Goal: Information Seeking & Learning: Find specific fact

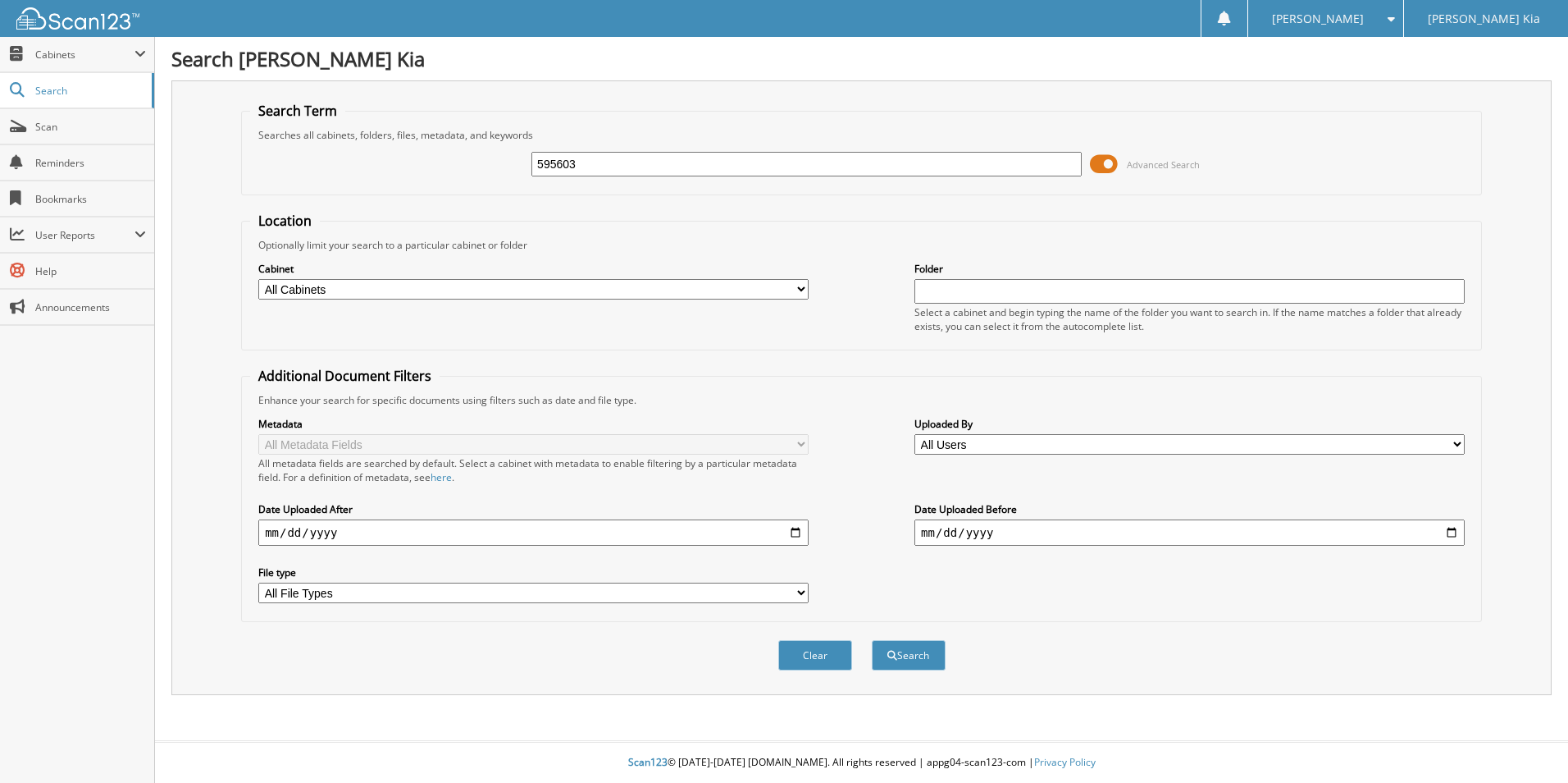
type input "595603"
click at [872, 640] on button "Search" at bounding box center [908, 655] width 74 height 30
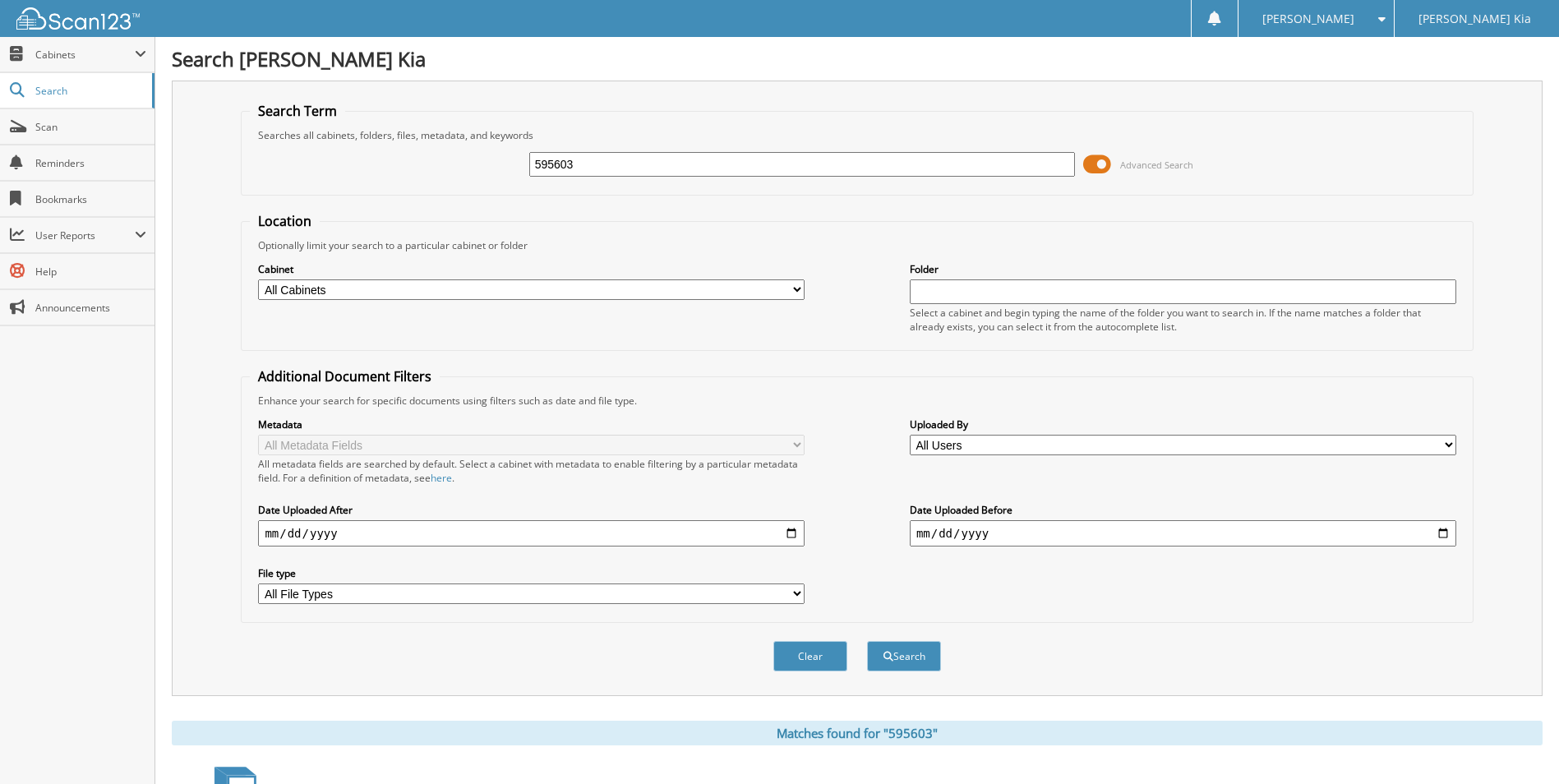
drag, startPoint x: 665, startPoint y: 166, endPoint x: 498, endPoint y: 134, distance: 170.0
click at [498, 134] on fieldset "Search Term Searches all cabinets, folders, files, metadata, and keywords 59560…" at bounding box center [857, 148] width 1232 height 94
type input "595603"
click at [867, 641] on button "Search" at bounding box center [903, 656] width 74 height 30
click at [810, 659] on button "Clear" at bounding box center [810, 656] width 74 height 30
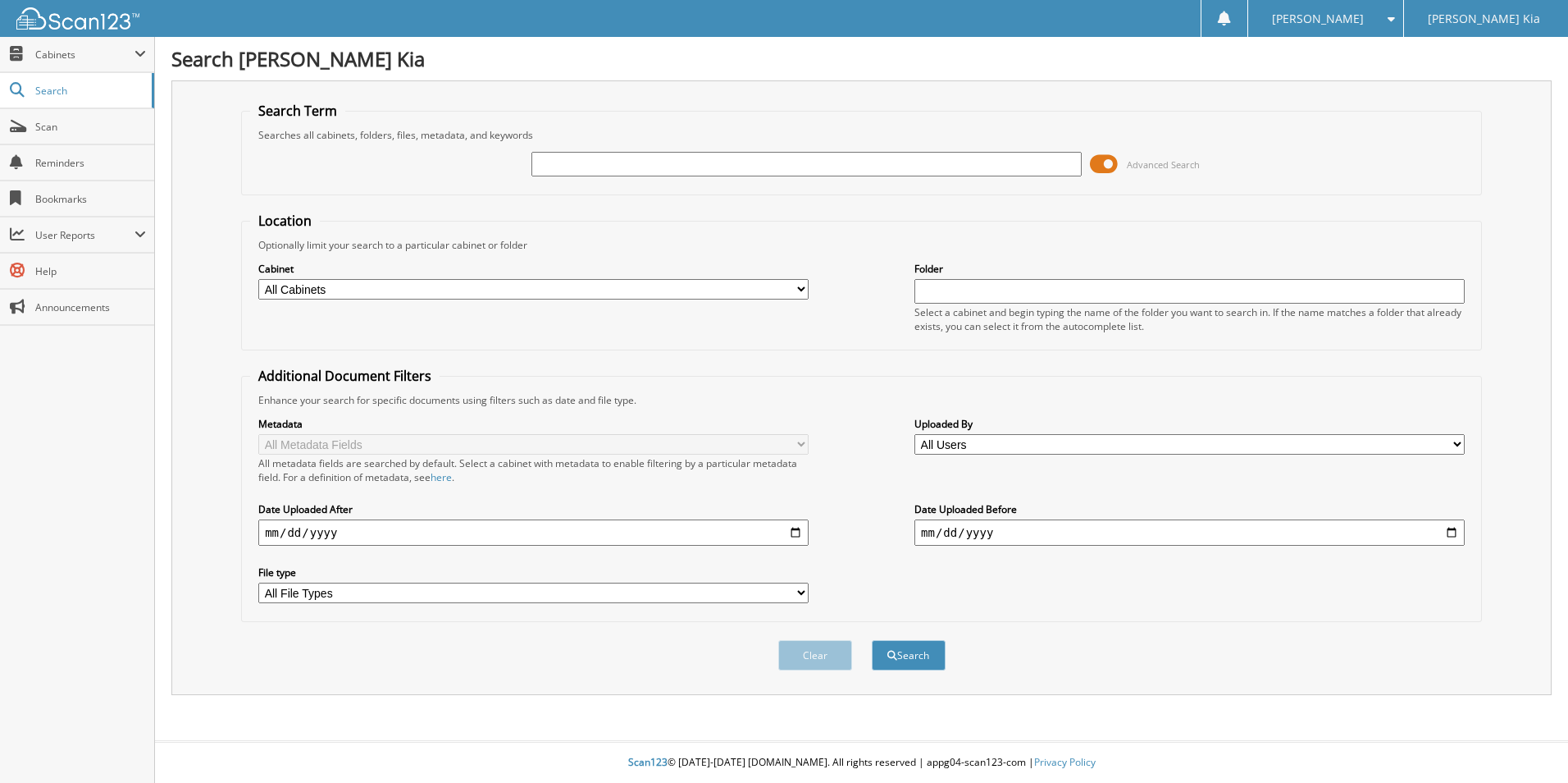
click at [660, 165] on input "text" at bounding box center [806, 164] width 550 height 25
type input "595603"
click at [872, 640] on button "Search" at bounding box center [908, 655] width 74 height 30
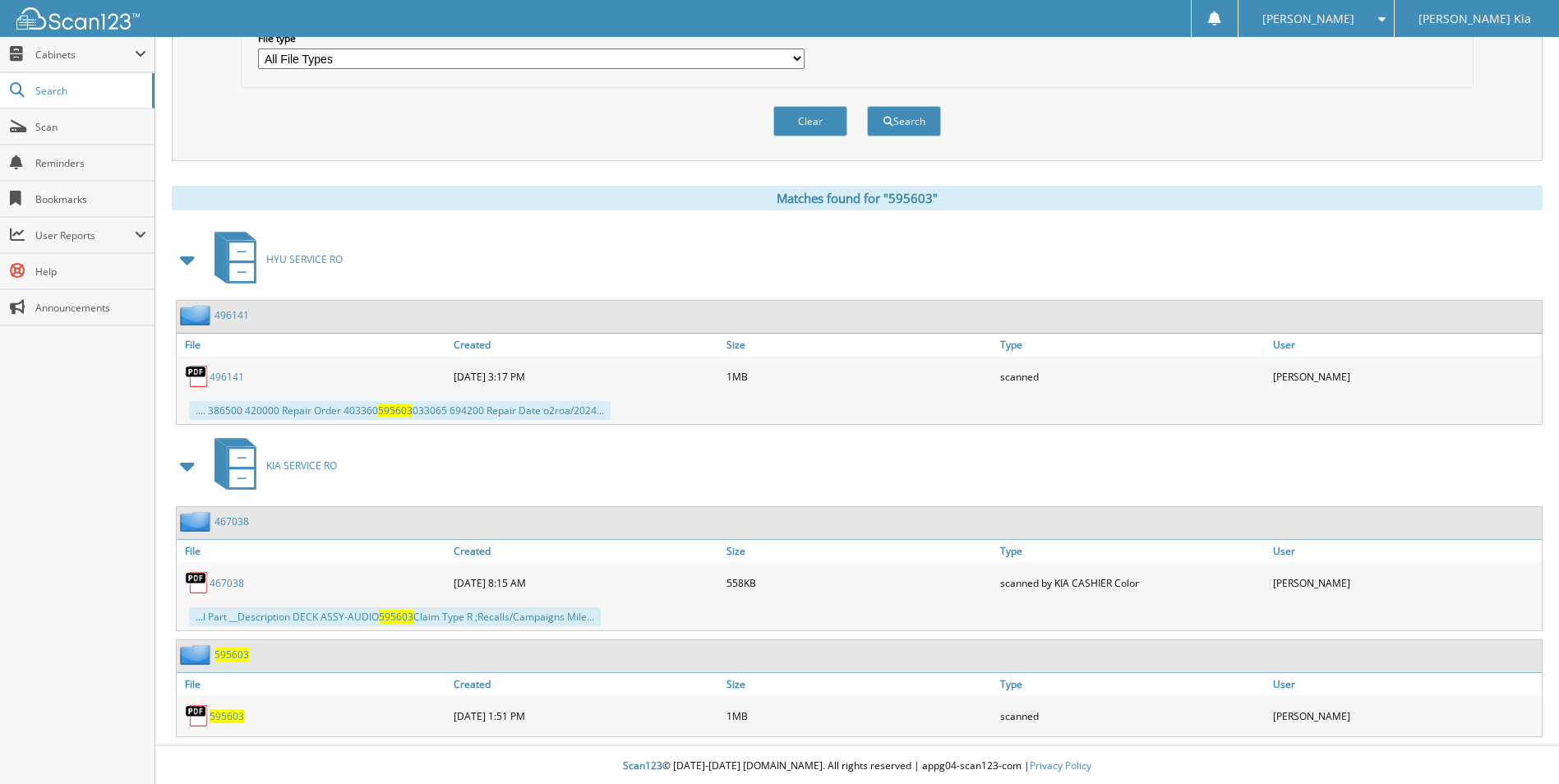
scroll to position [538, 0]
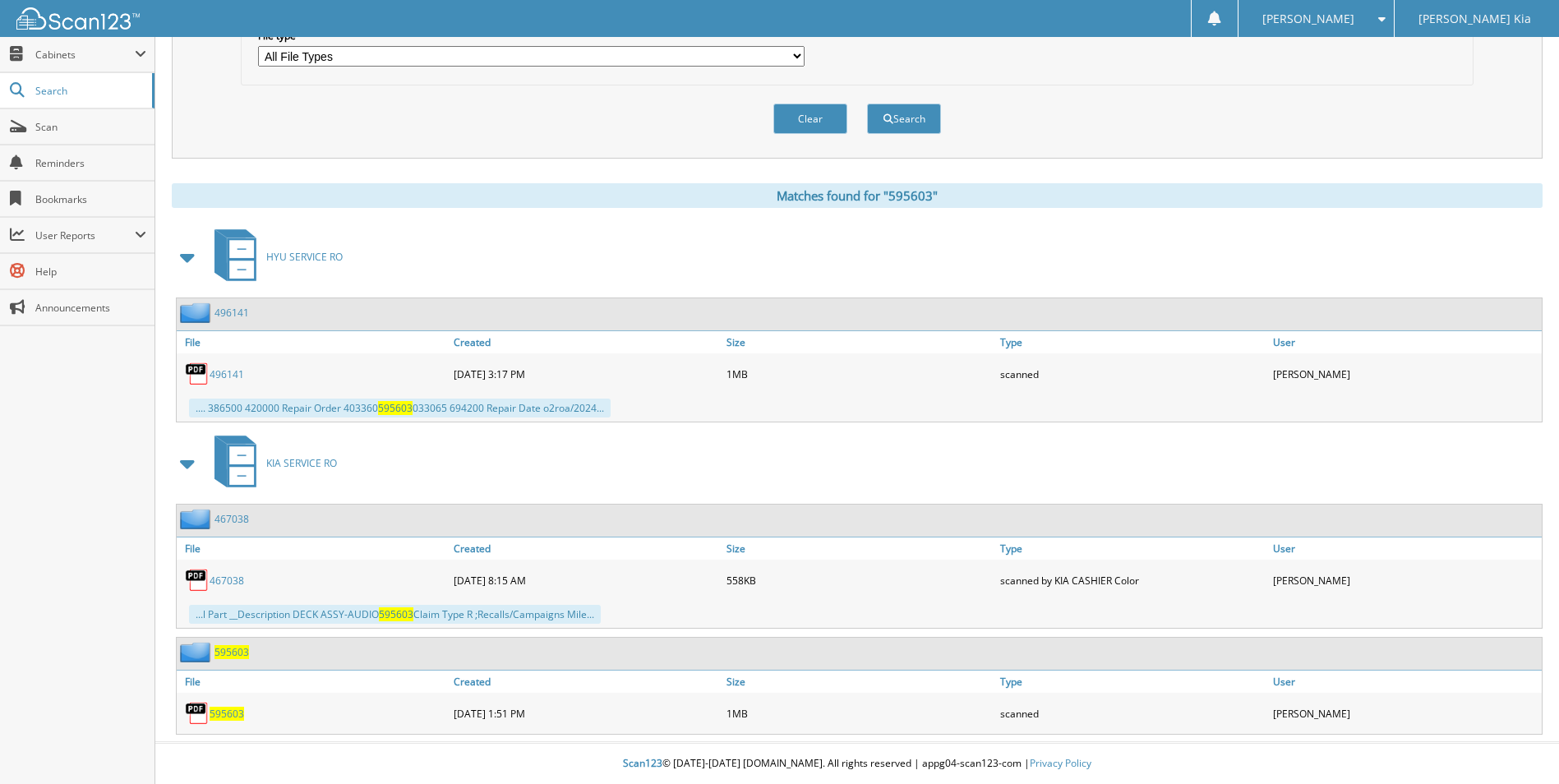
click at [229, 710] on span "595603" at bounding box center [226, 713] width 35 height 14
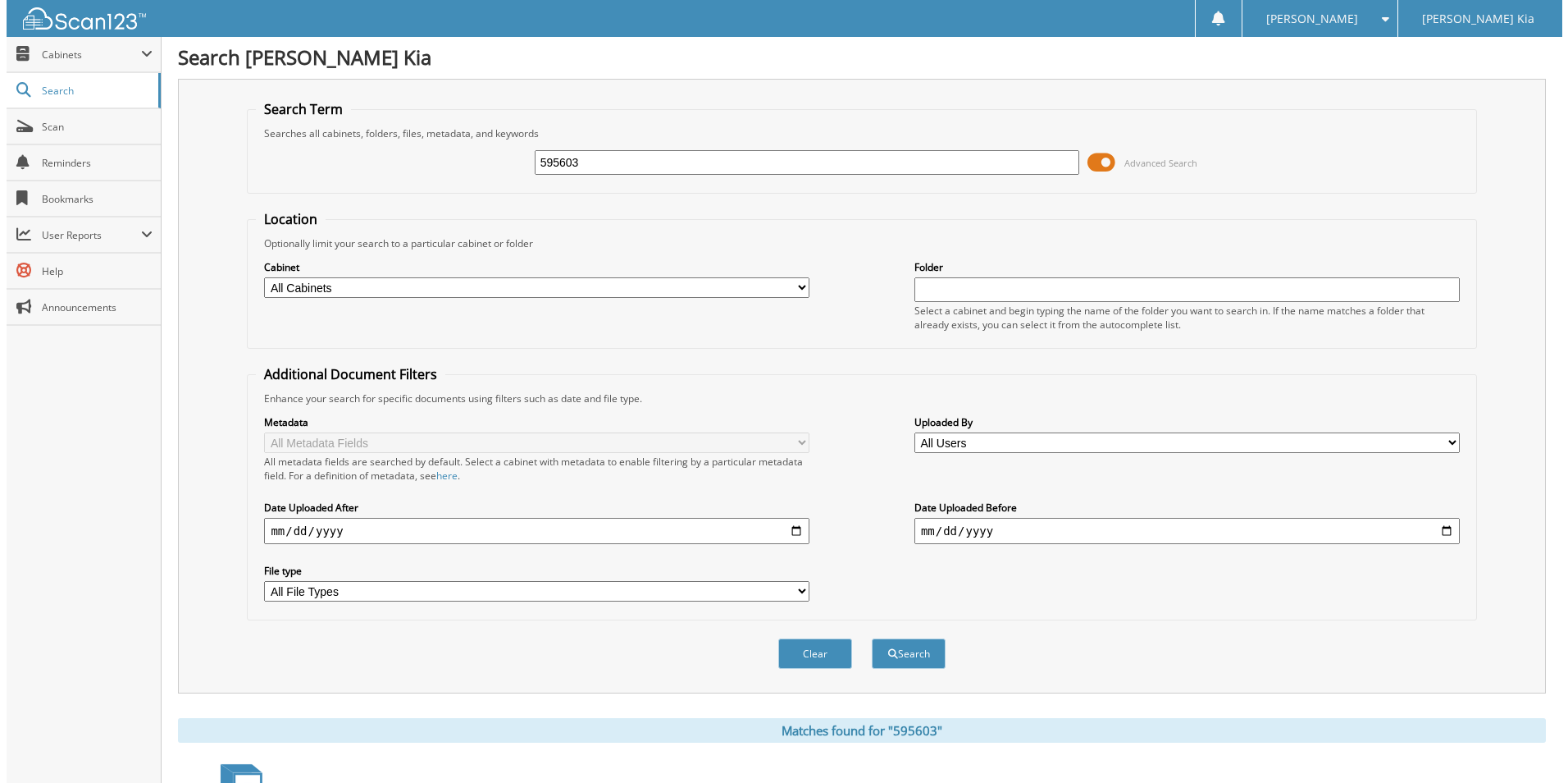
scroll to position [0, 0]
click at [833, 649] on button "Clear" at bounding box center [808, 655] width 74 height 30
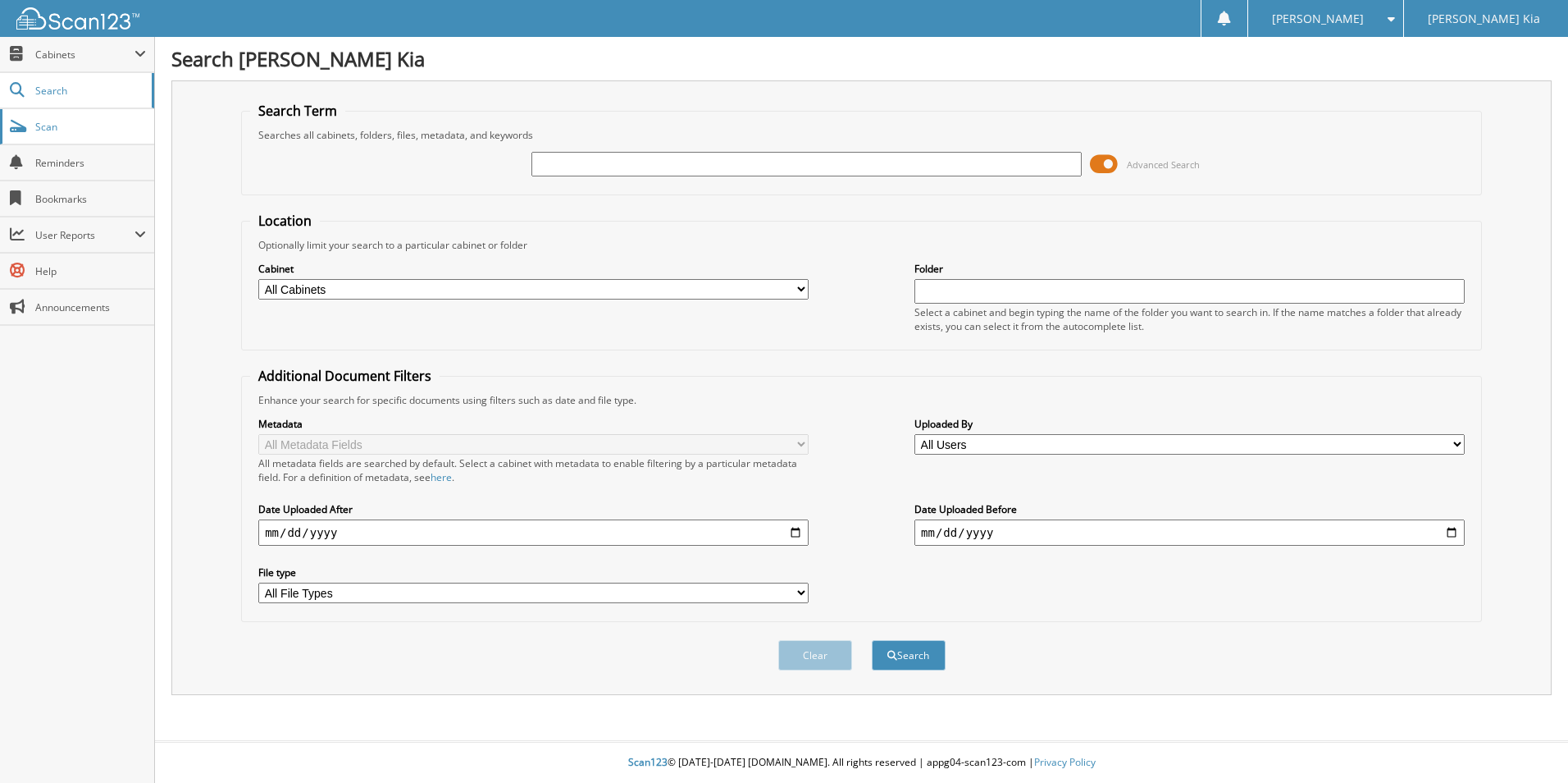
click at [5, 116] on link "Scan" at bounding box center [77, 126] width 154 height 35
